Goal: Information Seeking & Learning: Learn about a topic

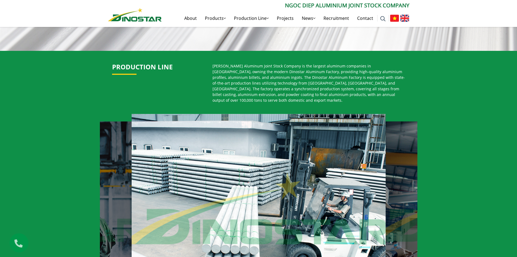
scroll to position [299, 0]
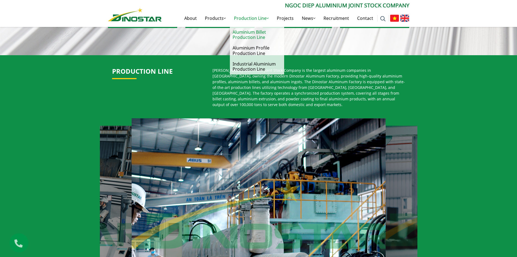
click at [246, 32] on link "Aluminium Billet Production Line" at bounding box center [257, 35] width 54 height 16
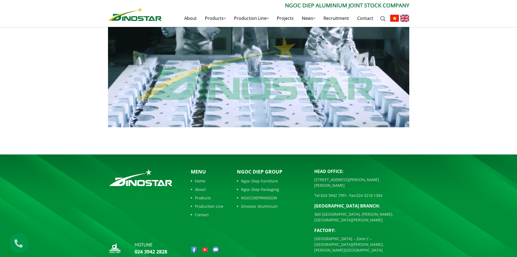
scroll to position [454, 0]
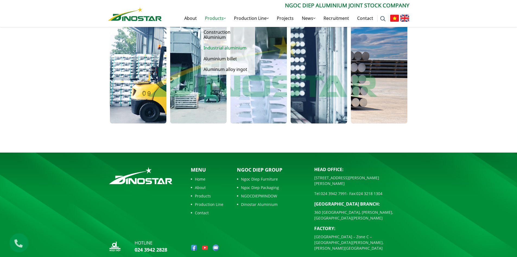
click at [222, 47] on link "Industrial aluminium" at bounding box center [228, 48] width 54 height 11
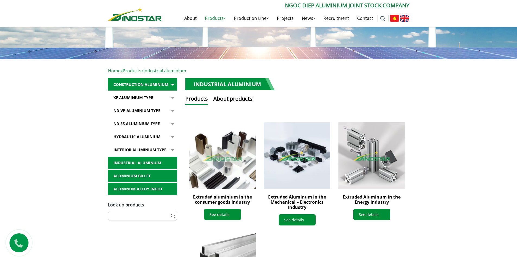
scroll to position [54, 0]
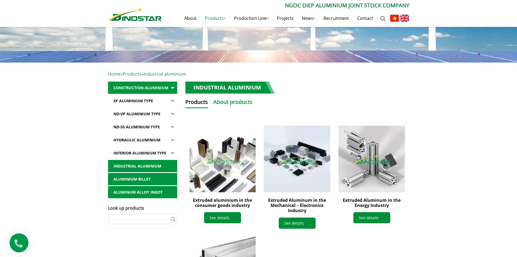
drag, startPoint x: 174, startPoint y: 100, endPoint x: 217, endPoint y: 100, distance: 42.4
click at [217, 100] on div "Home » Products » Industrial aluminium Construction Aluminium XF Aluminium type…" at bounding box center [258, 204] width 309 height 266
click at [229, 100] on button "About products" at bounding box center [232, 103] width 39 height 10
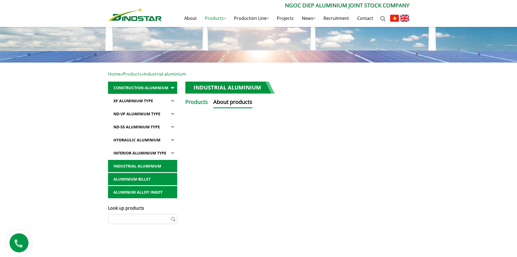
click at [204, 100] on button "Products" at bounding box center [196, 103] width 23 height 10
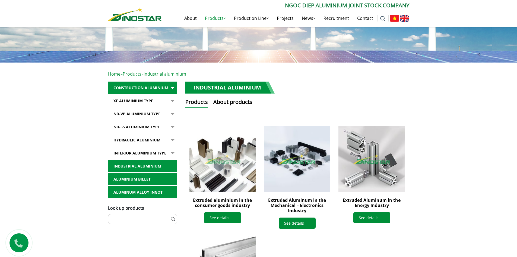
click at [166, 103] on button "button" at bounding box center [171, 100] width 11 height 12
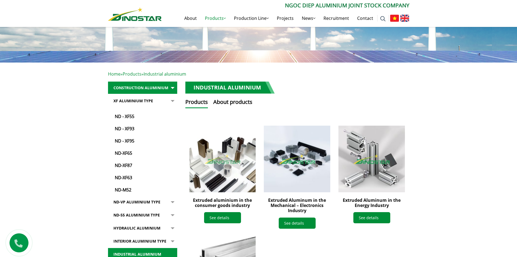
click at [169, 103] on button "button" at bounding box center [171, 143] width 11 height 98
